Goal: Check status: Check status

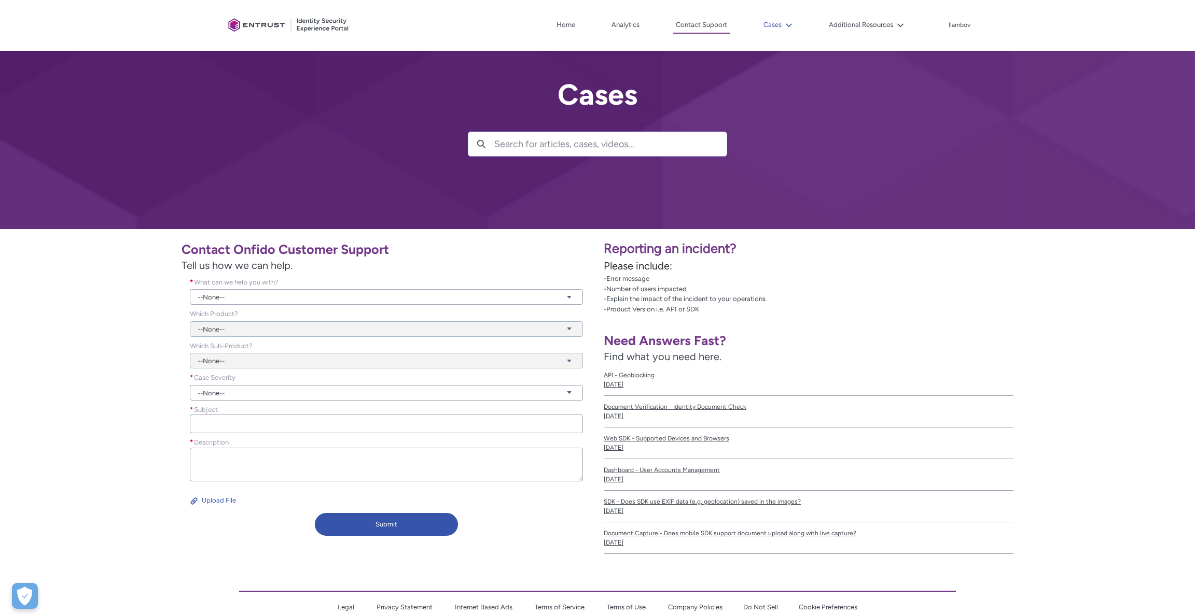
click at [780, 24] on button "Cases" at bounding box center [778, 25] width 34 height 16
click at [781, 51] on link "My Open Cases" at bounding box center [806, 49] width 91 height 22
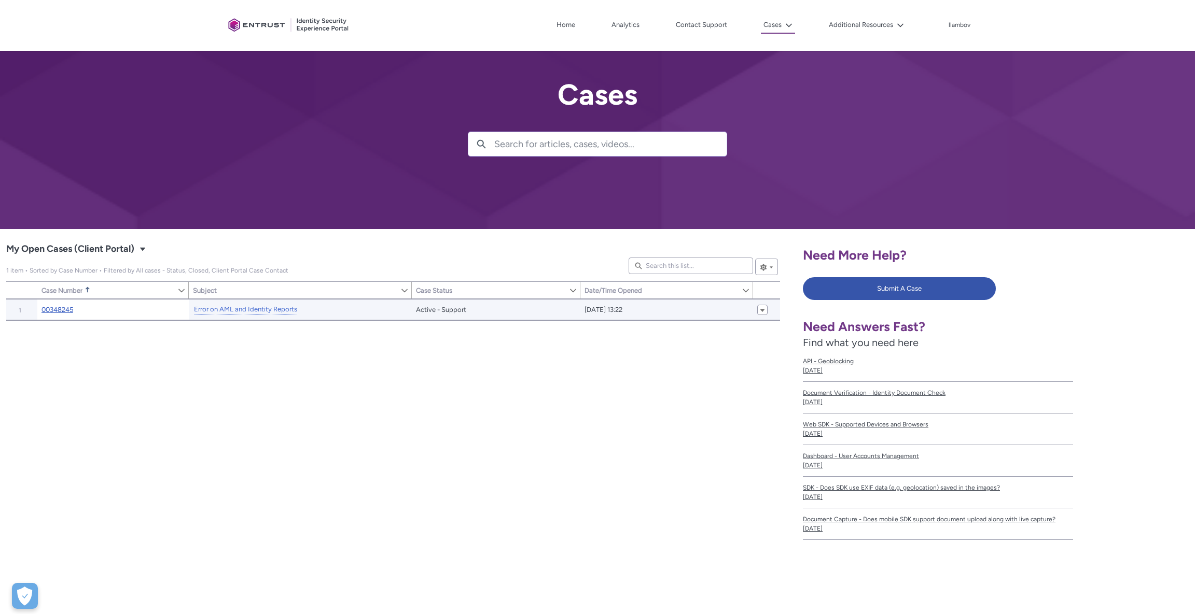
click at [65, 311] on link "00348245" at bounding box center [57, 310] width 32 height 10
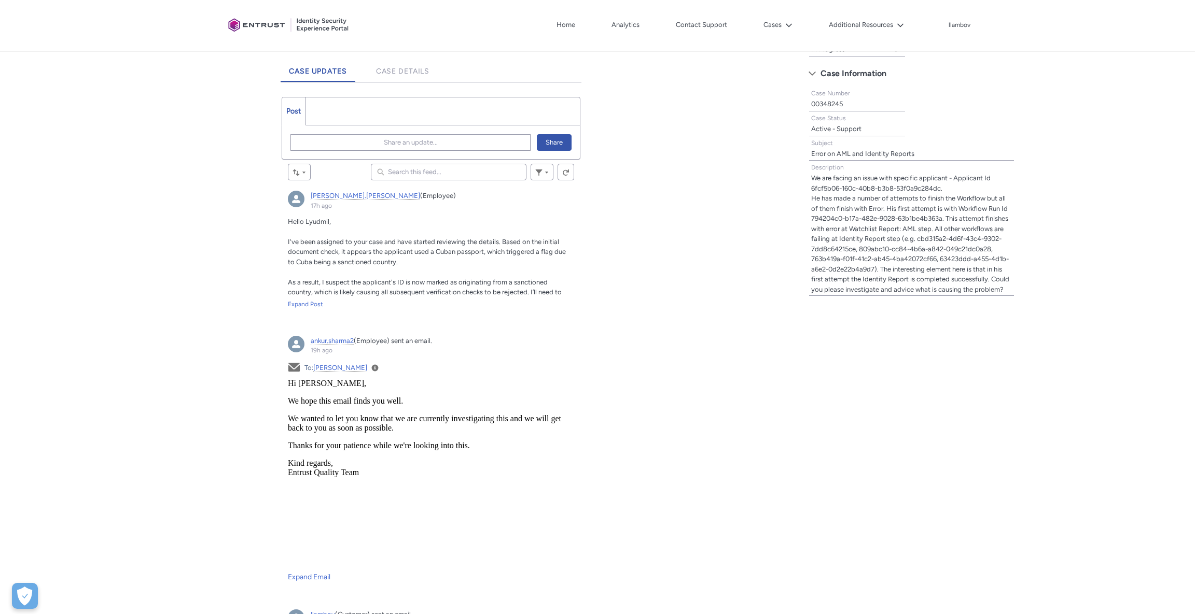
scroll to position [269, 0]
drag, startPoint x: 288, startPoint y: 236, endPoint x: 346, endPoint y: 238, distance: 58.6
click at [346, 238] on span "I've been assigned to your case and have started reviewing the details. Based o…" at bounding box center [427, 248] width 278 height 28
click at [353, 238] on span "I've been assigned to your case and have started reviewing the details. Based o…" at bounding box center [427, 248] width 278 height 28
drag, startPoint x: 498, startPoint y: 237, endPoint x: 507, endPoint y: 238, distance: 8.4
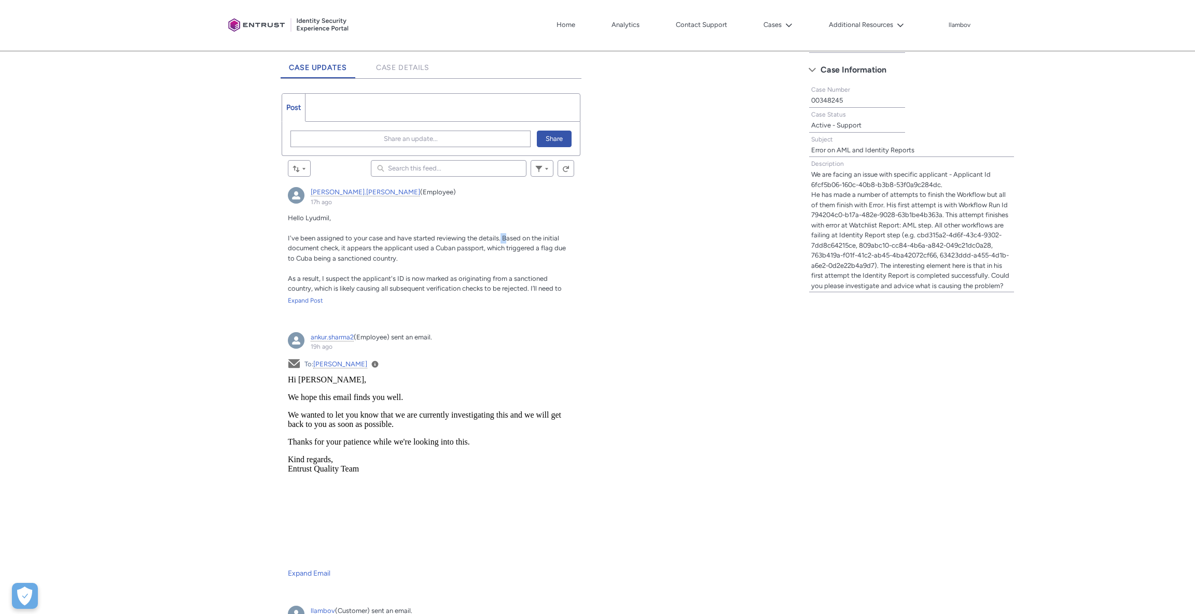
click at [507, 238] on span "I've been assigned to your case and have started reviewing the details. Based o…" at bounding box center [427, 248] width 278 height 28
click at [417, 253] on p "I've been assigned to your case and have started reviewing the details. Based o…" at bounding box center [431, 248] width 286 height 31
drag, startPoint x: 438, startPoint y: 247, endPoint x: 489, endPoint y: 249, distance: 51.4
click at [489, 249] on span "I've been assigned to your case and have started reviewing the details. Based o…" at bounding box center [427, 248] width 278 height 28
click at [496, 250] on span "I've been assigned to your case and have started reviewing the details. Based o…" at bounding box center [427, 248] width 278 height 28
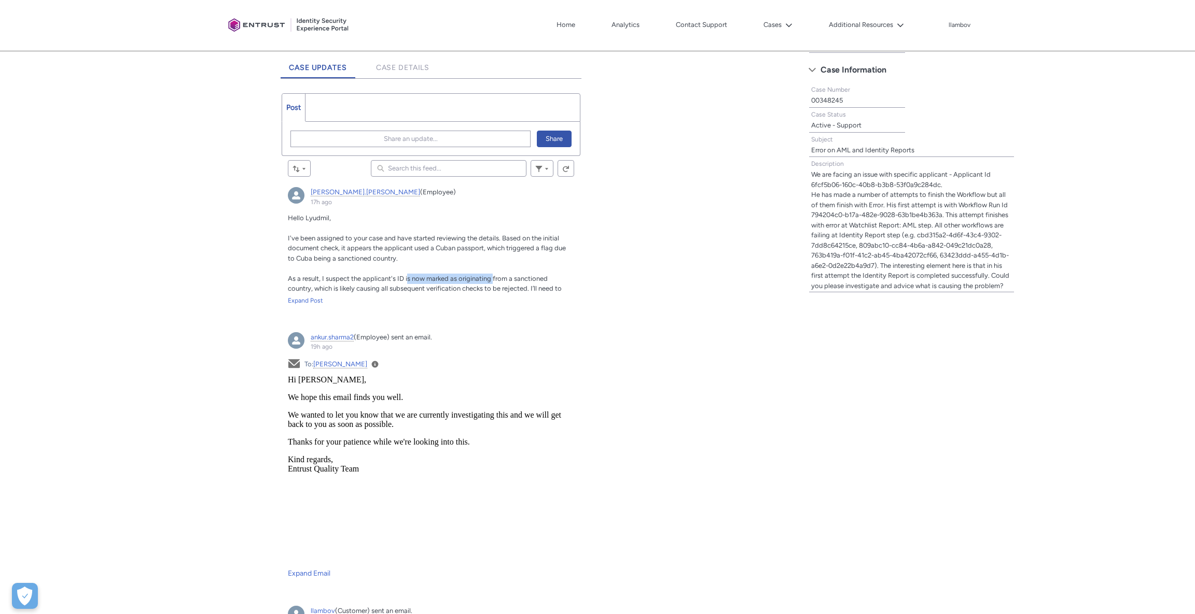
drag, startPoint x: 406, startPoint y: 276, endPoint x: 492, endPoint y: 275, distance: 85.6
click at [492, 275] on span "As a result, I suspect the applicant's ID is now marked as originating from a s…" at bounding box center [425, 294] width 274 height 38
click at [542, 290] on span "As a result, I suspect the applicant's ID is now marked as originating from a s…" at bounding box center [425, 294] width 274 height 38
click at [306, 298] on div "Expand Post" at bounding box center [431, 300] width 286 height 9
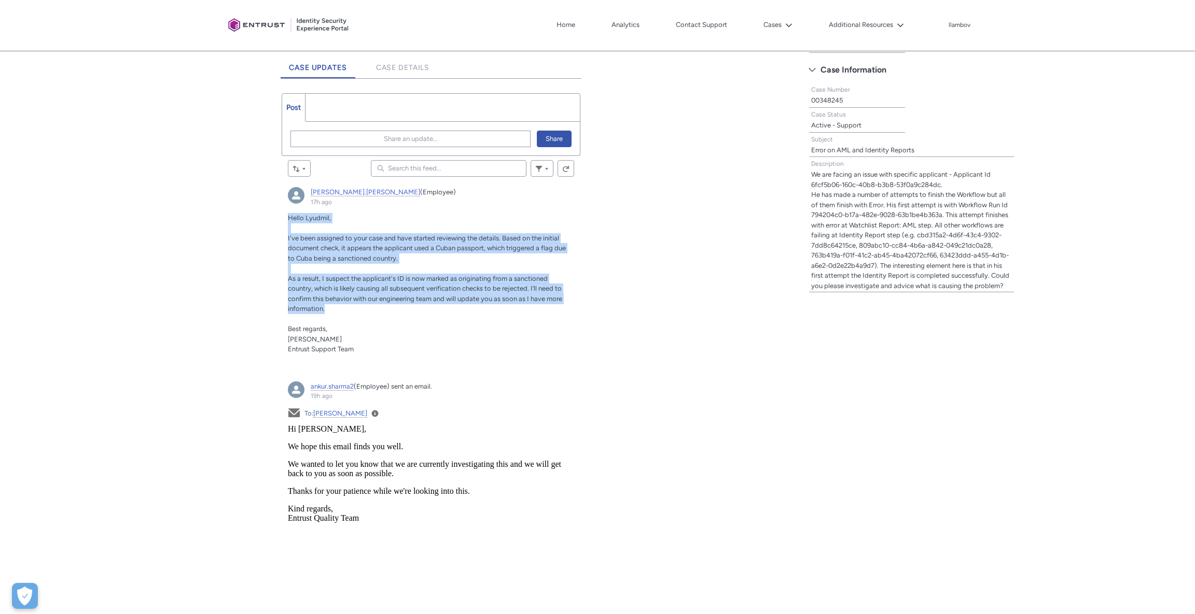
drag, startPoint x: 286, startPoint y: 218, endPoint x: 564, endPoint y: 294, distance: 287.7
click at [564, 294] on article "[PERSON_NAME].[PERSON_NAME] (Employee) 17h ago Actions for this Feed Item Hello…" at bounding box center [431, 275] width 299 height 188
copy div "Hello [PERSON_NAME], I've been assigned to your case and have started reviewing…"
